Goal: Transaction & Acquisition: Purchase product/service

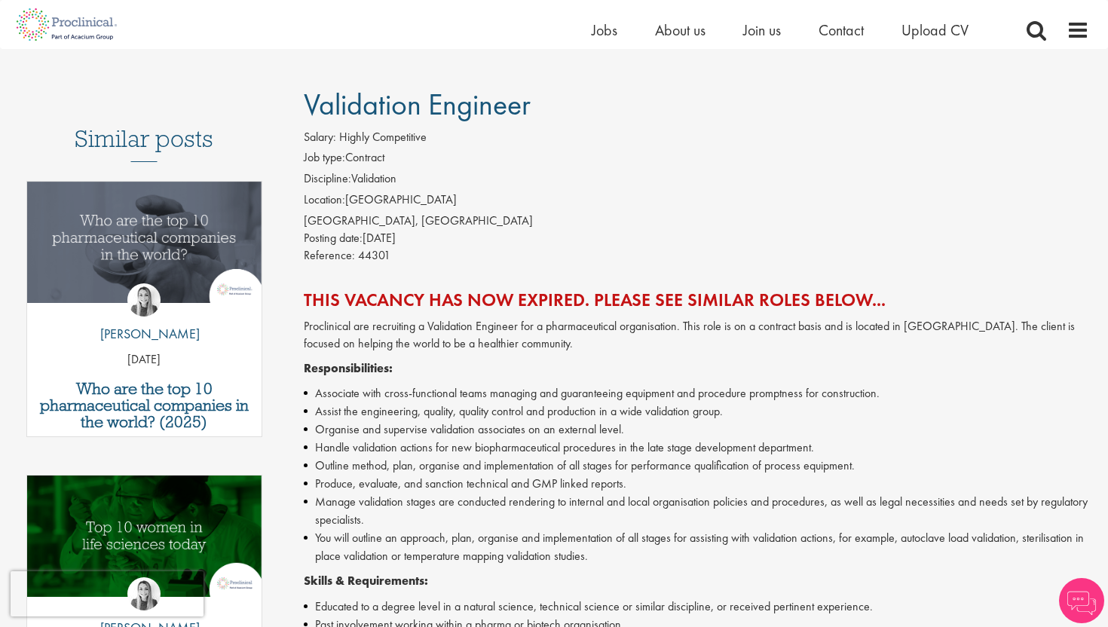
scroll to position [82, 0]
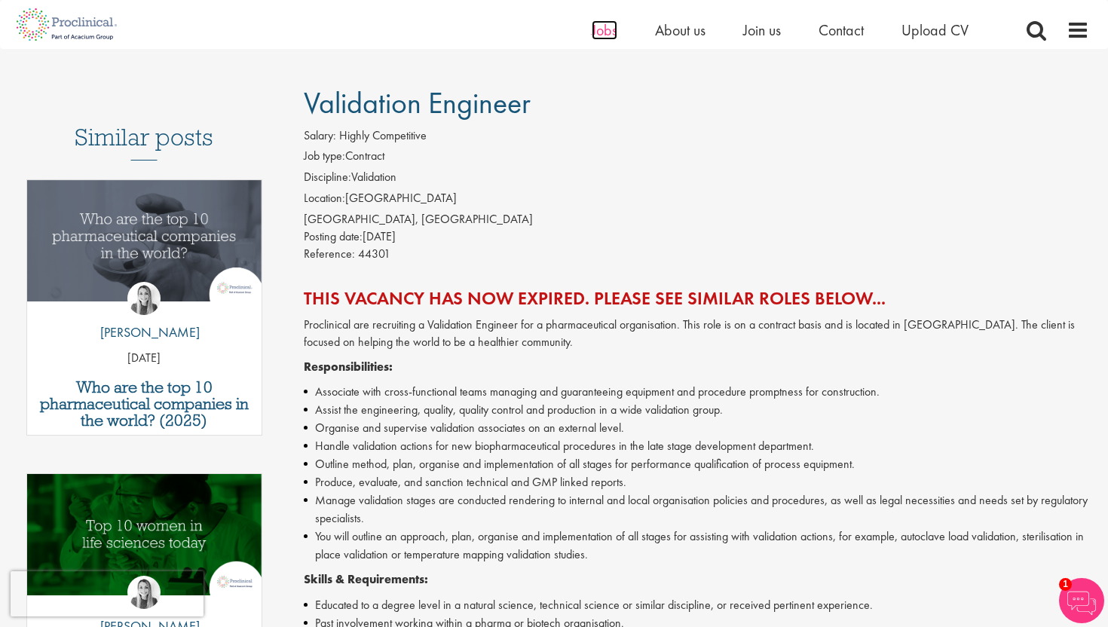
click at [608, 33] on span "Jobs" at bounding box center [605, 30] width 26 height 20
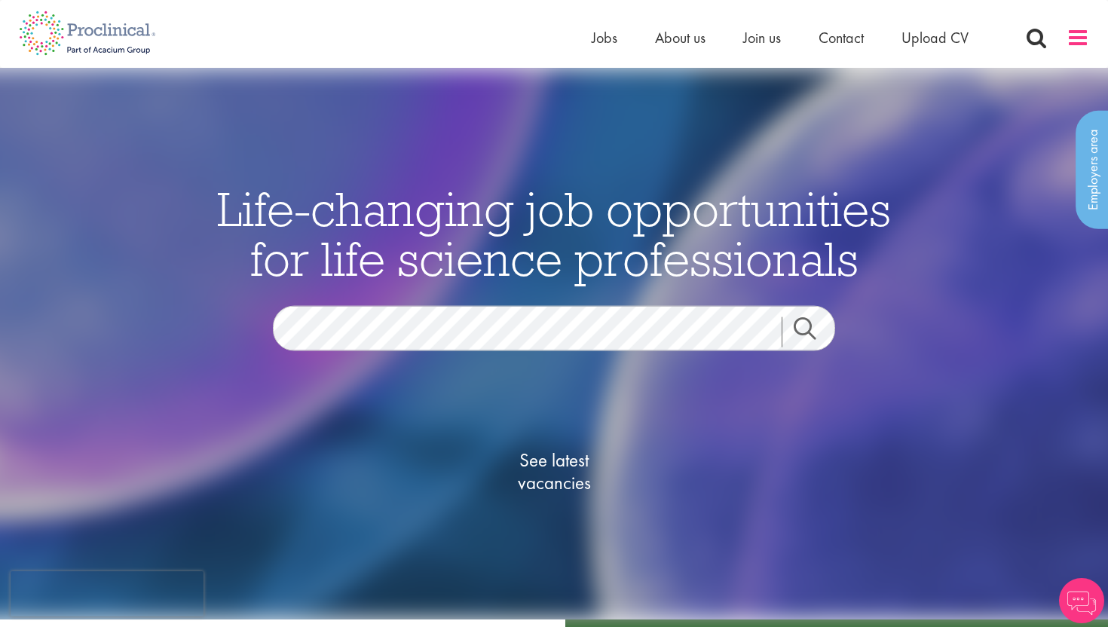
click at [1084, 38] on span at bounding box center [1078, 37] width 23 height 23
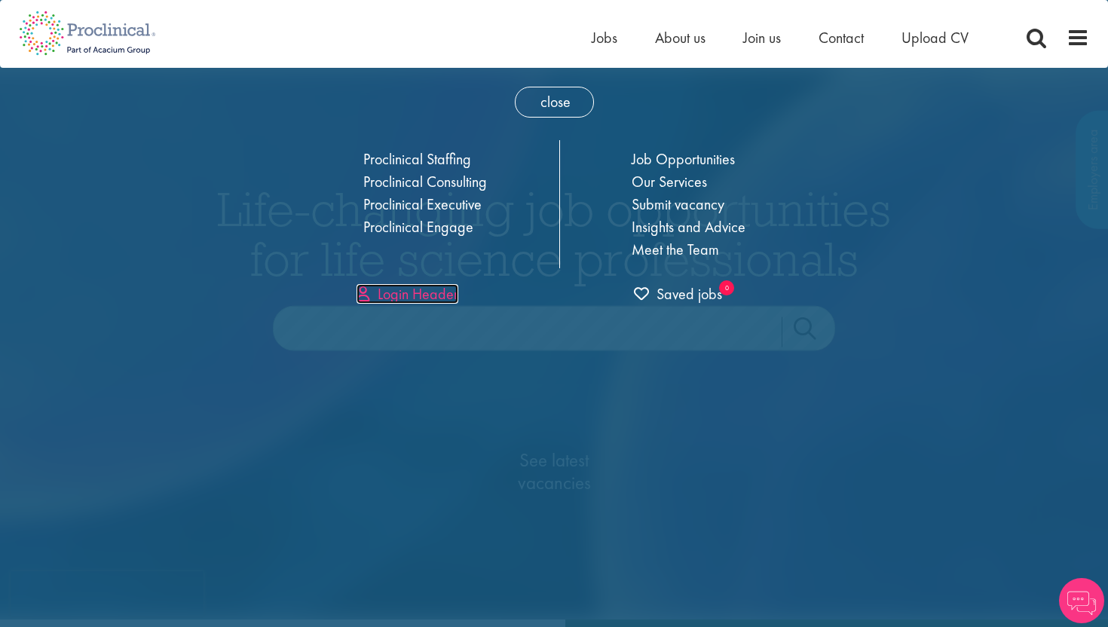
click at [426, 296] on link "Login Header" at bounding box center [408, 294] width 102 height 20
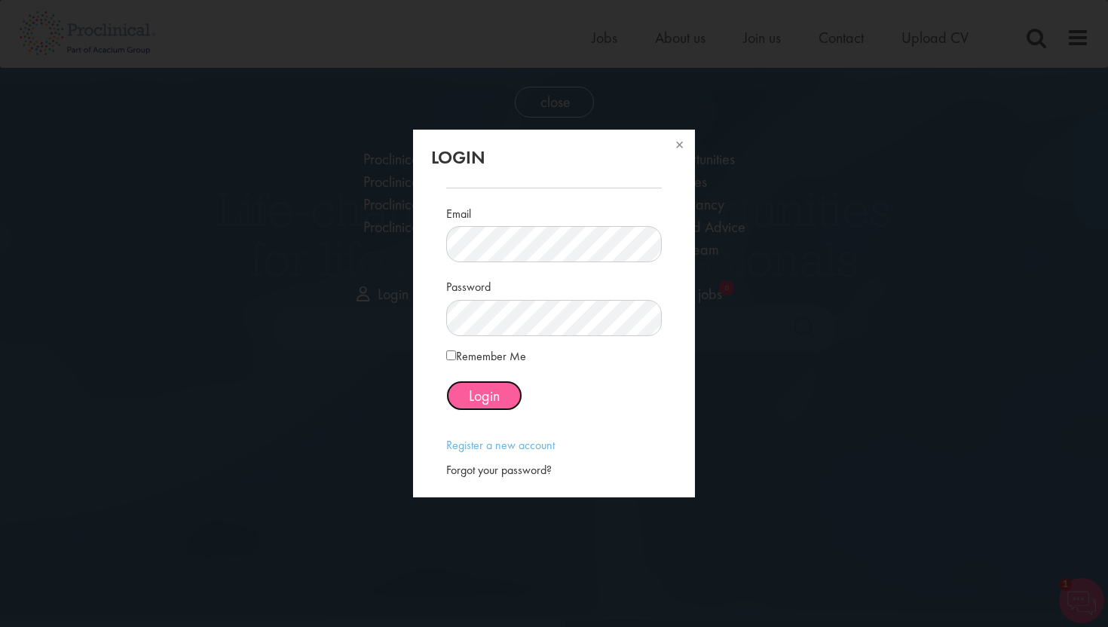
click at [470, 389] on span "Login" at bounding box center [484, 396] width 31 height 20
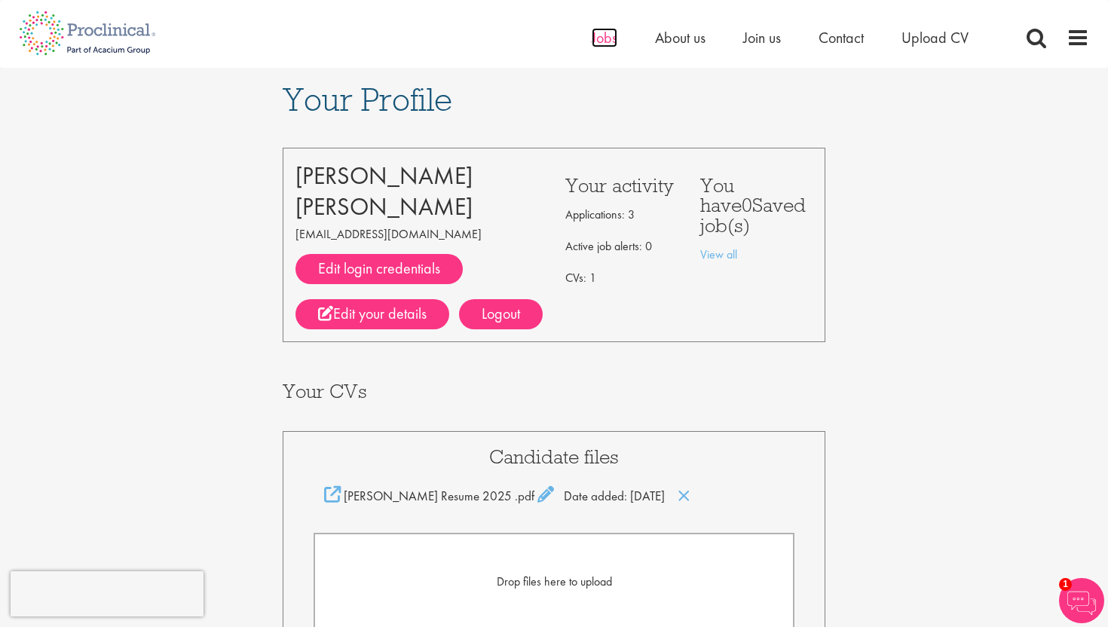
click at [607, 41] on span "Jobs" at bounding box center [605, 38] width 26 height 20
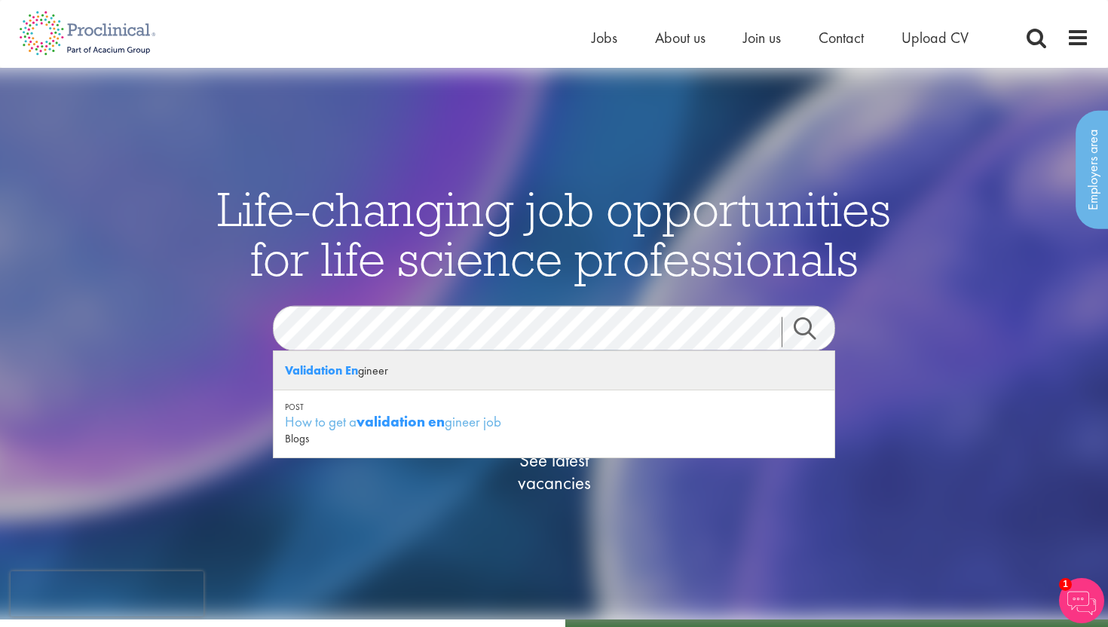
click at [340, 368] on strong "Validation En" at bounding box center [321, 371] width 73 height 16
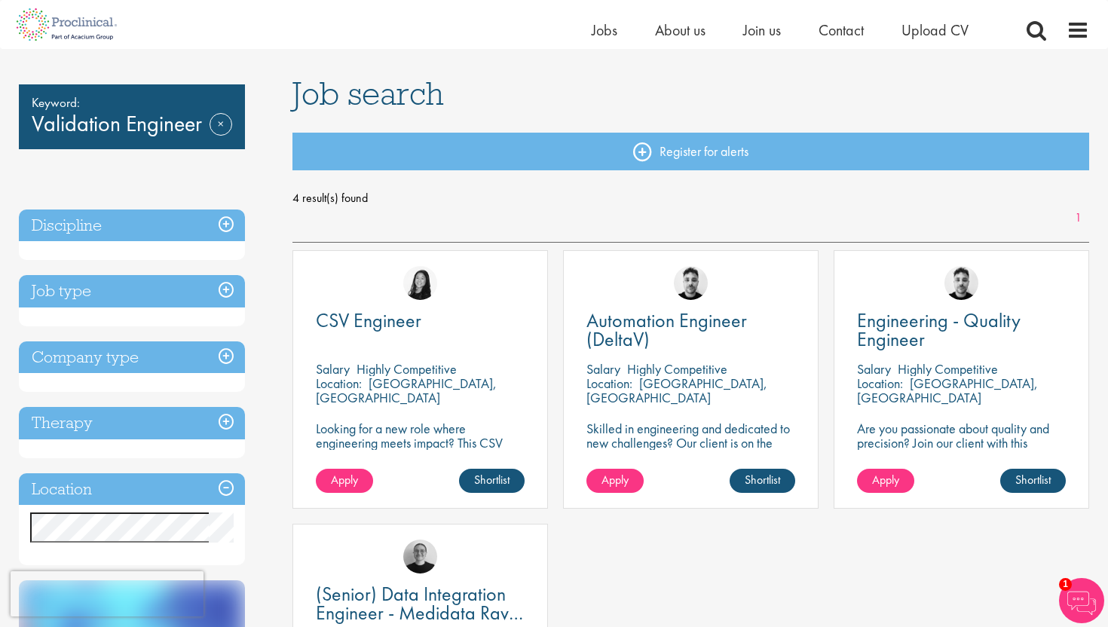
scroll to position [5, 0]
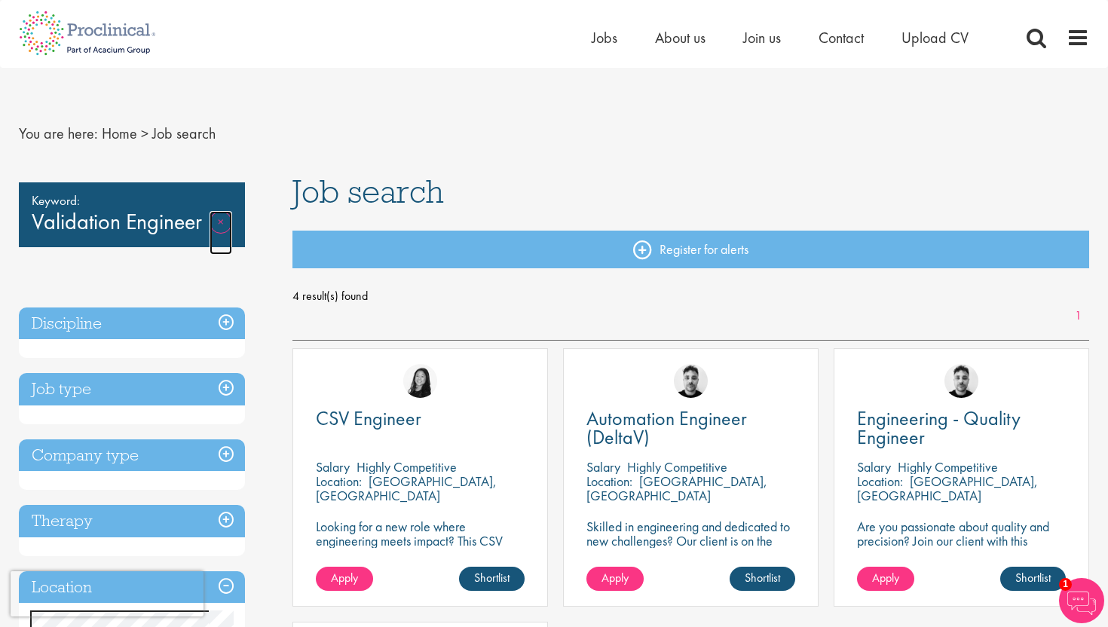
click at [227, 220] on link "Remove" at bounding box center [221, 233] width 23 height 44
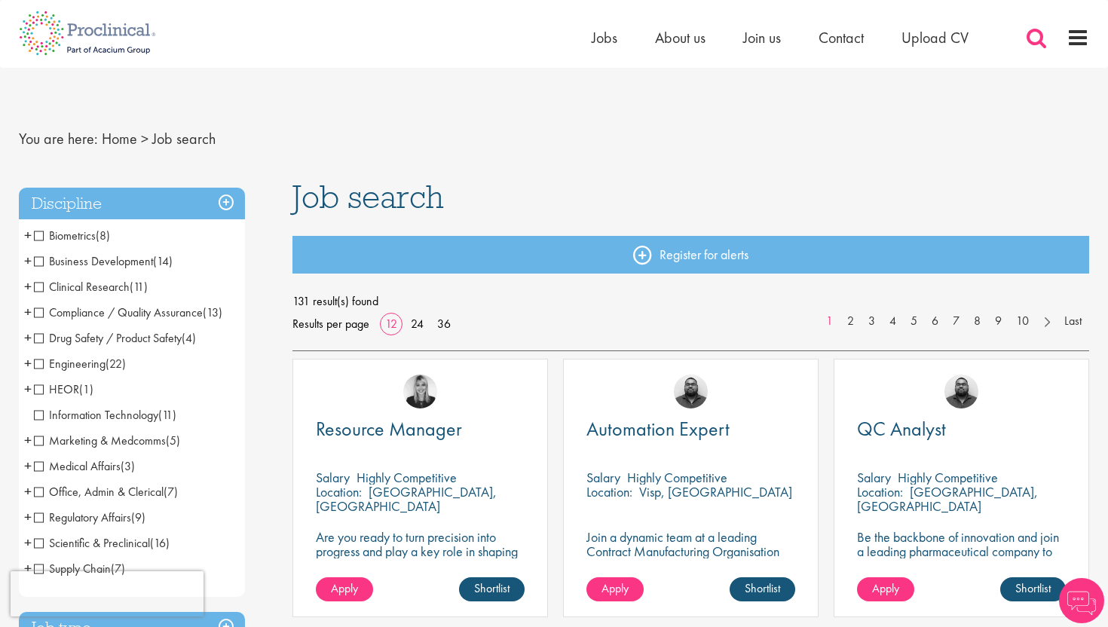
click at [1038, 40] on span at bounding box center [1036, 37] width 23 height 23
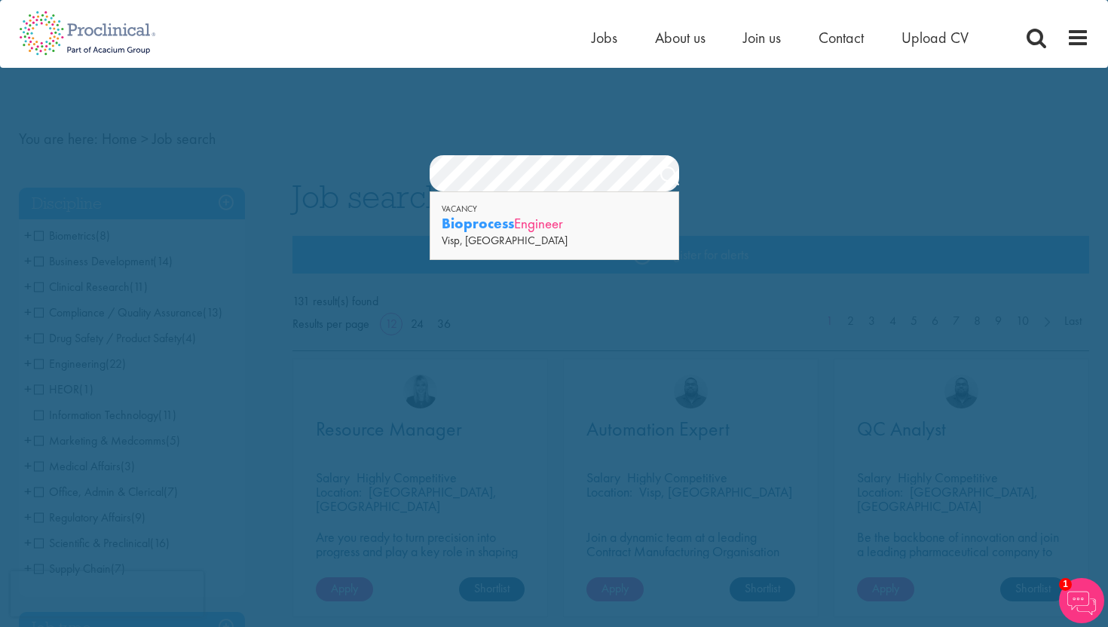
click at [468, 225] on strong "Bioprocess" at bounding box center [478, 223] width 72 height 19
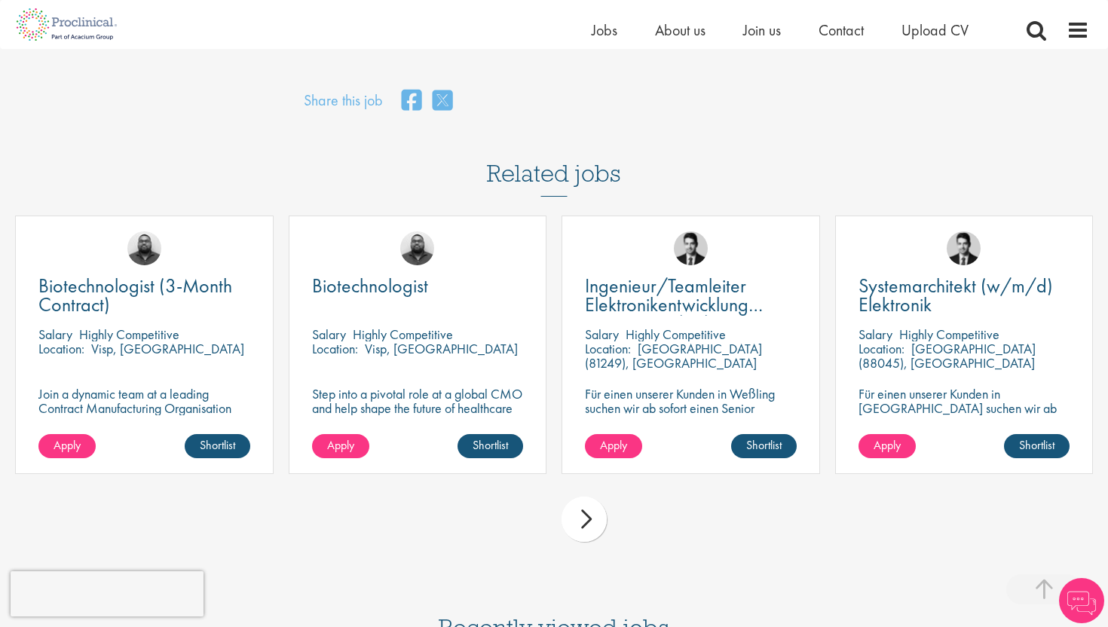
scroll to position [1193, 0]
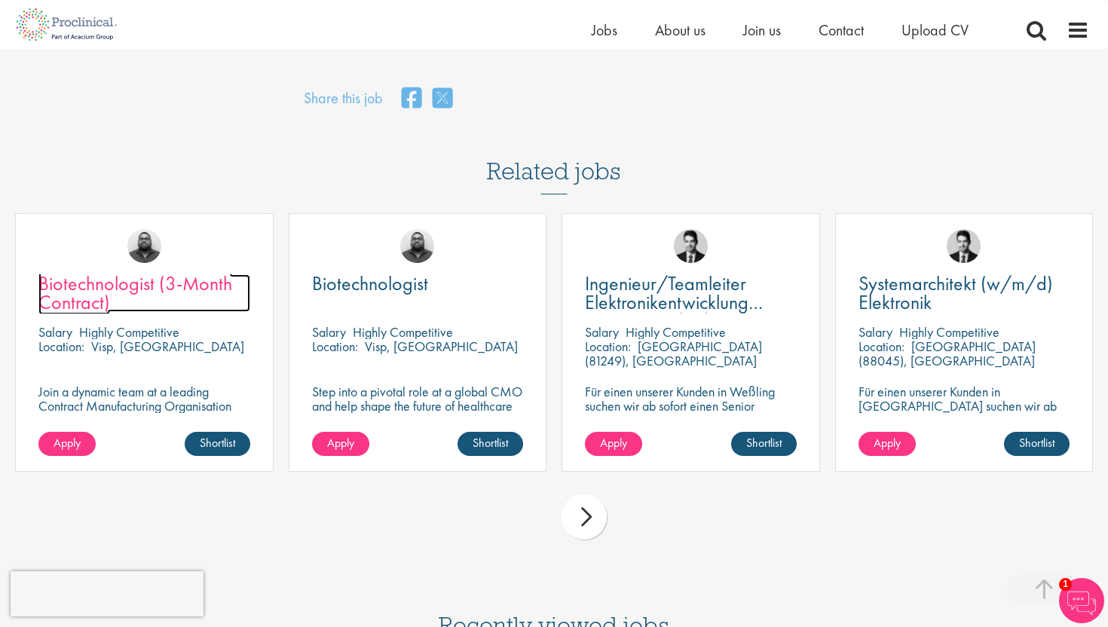
click at [109, 308] on span "Biotechnologist (3-Month Contract)" at bounding box center [135, 293] width 194 height 44
